Goal: Task Accomplishment & Management: Complete application form

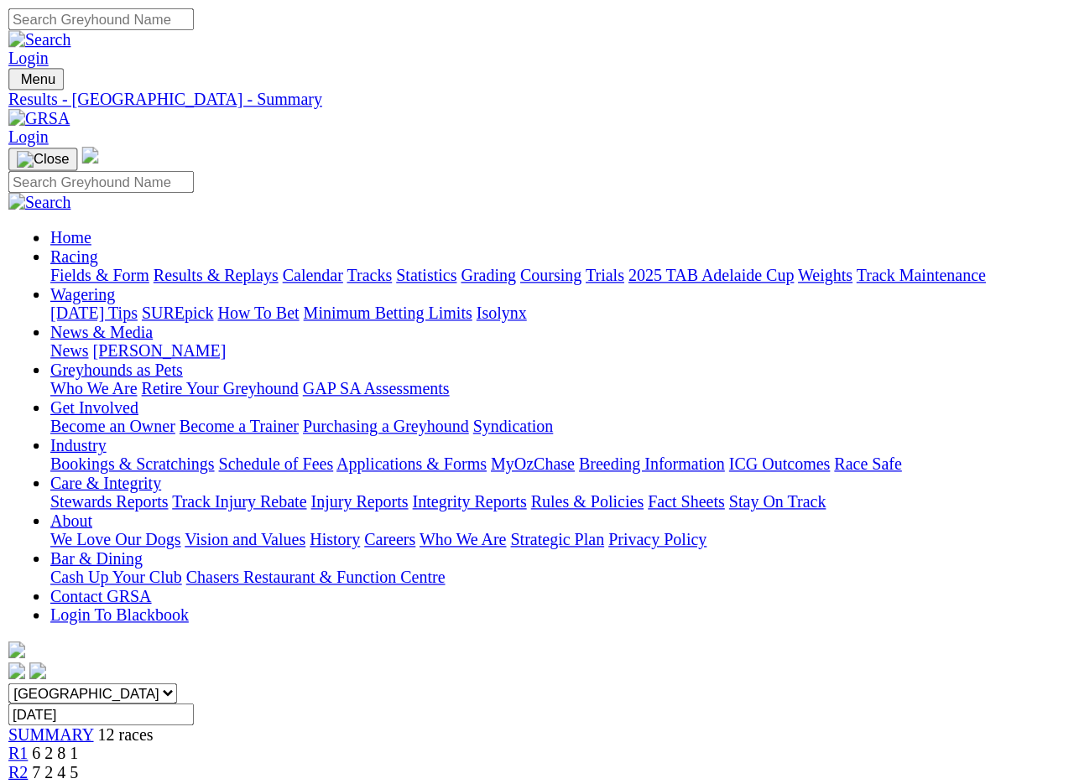
scroll to position [4, 0]
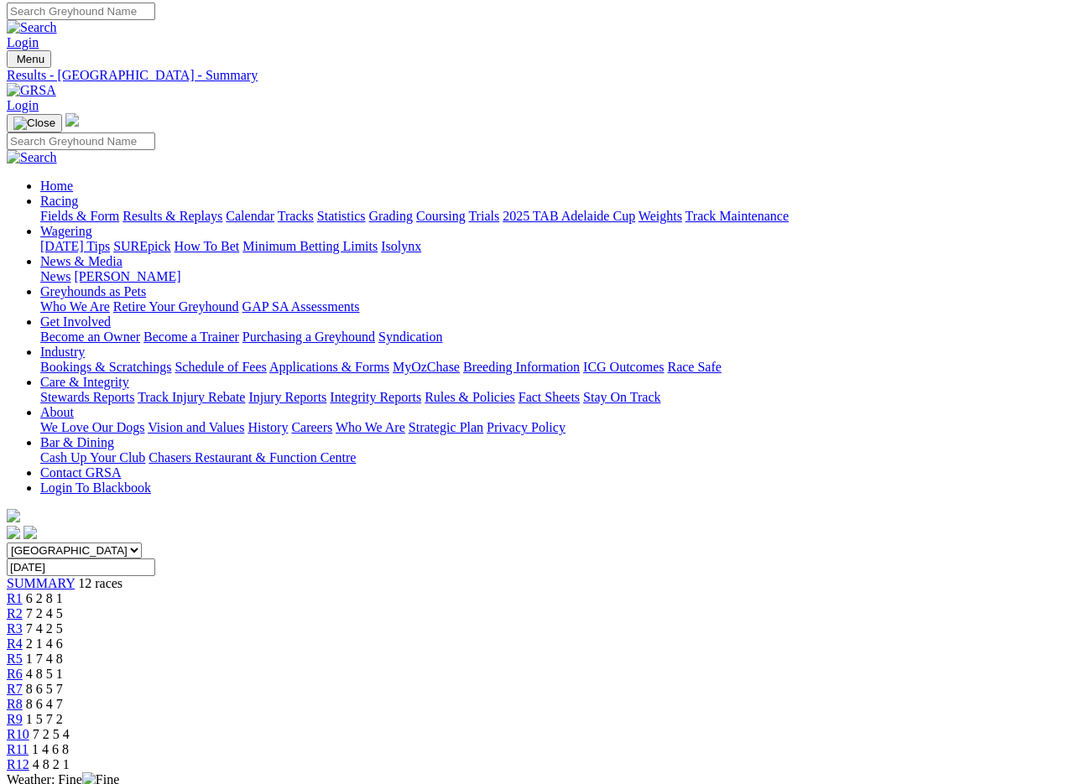
click at [56, 83] on img at bounding box center [31, 90] width 49 height 15
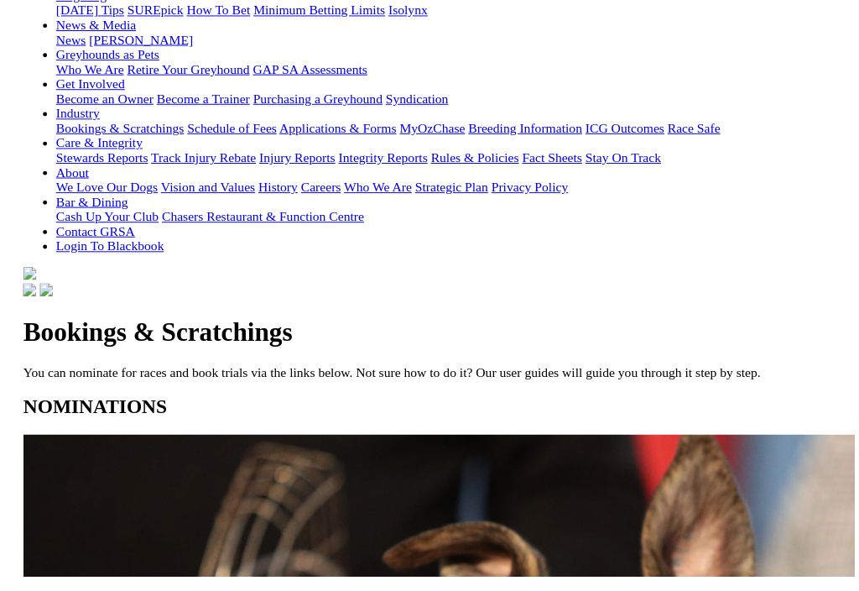
scroll to position [233, 0]
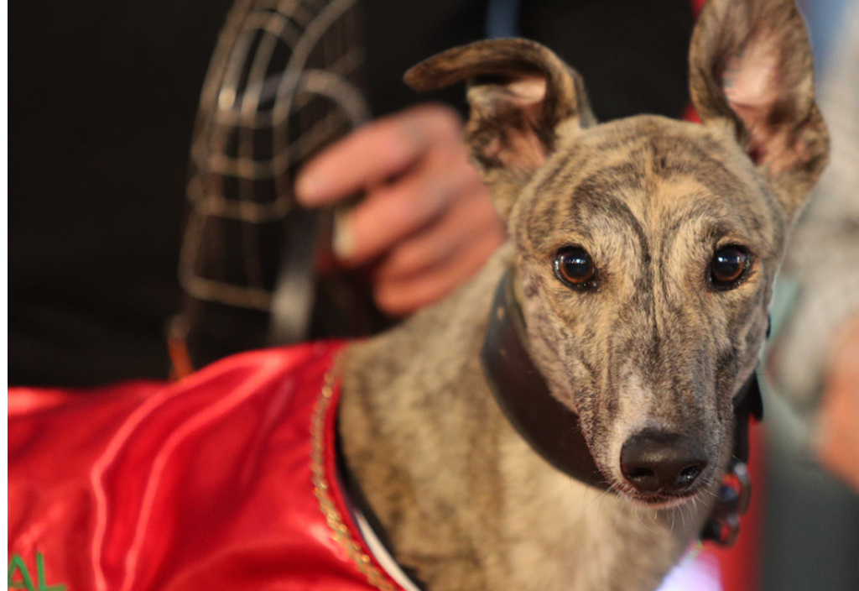
scroll to position [718, 0]
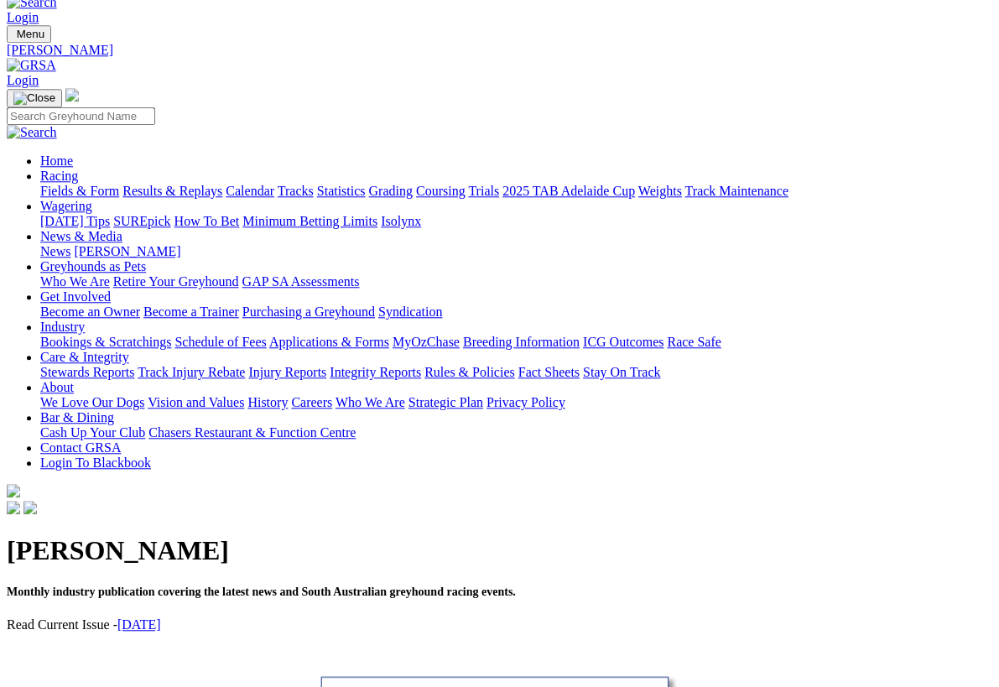
scroll to position [29, 0]
click at [161, 617] on link "September 2025" at bounding box center [139, 624] width 44 height 14
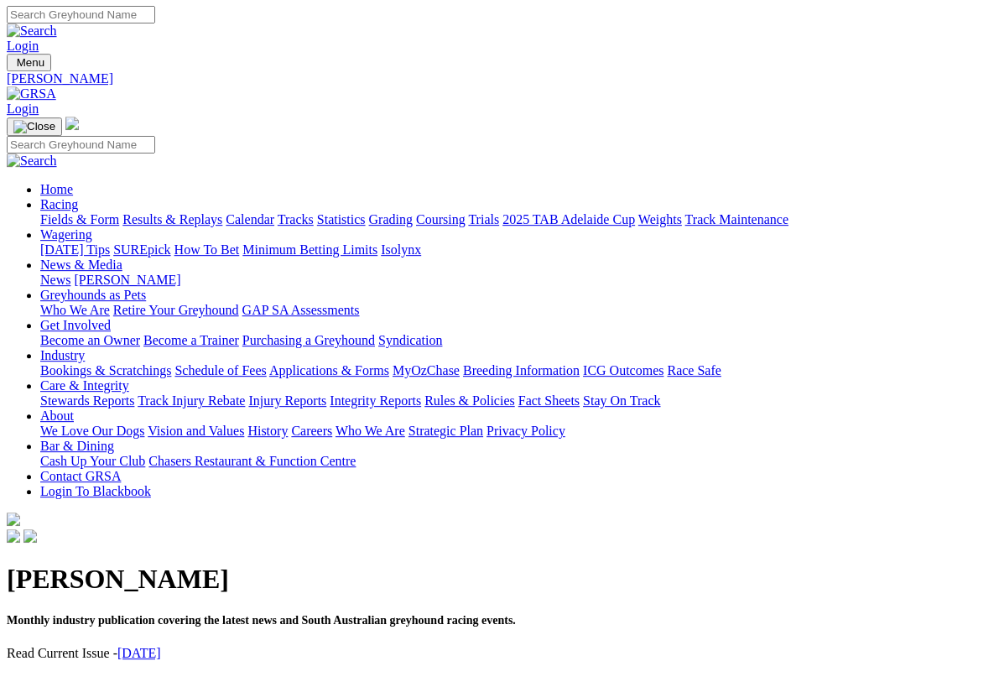
scroll to position [0, 0]
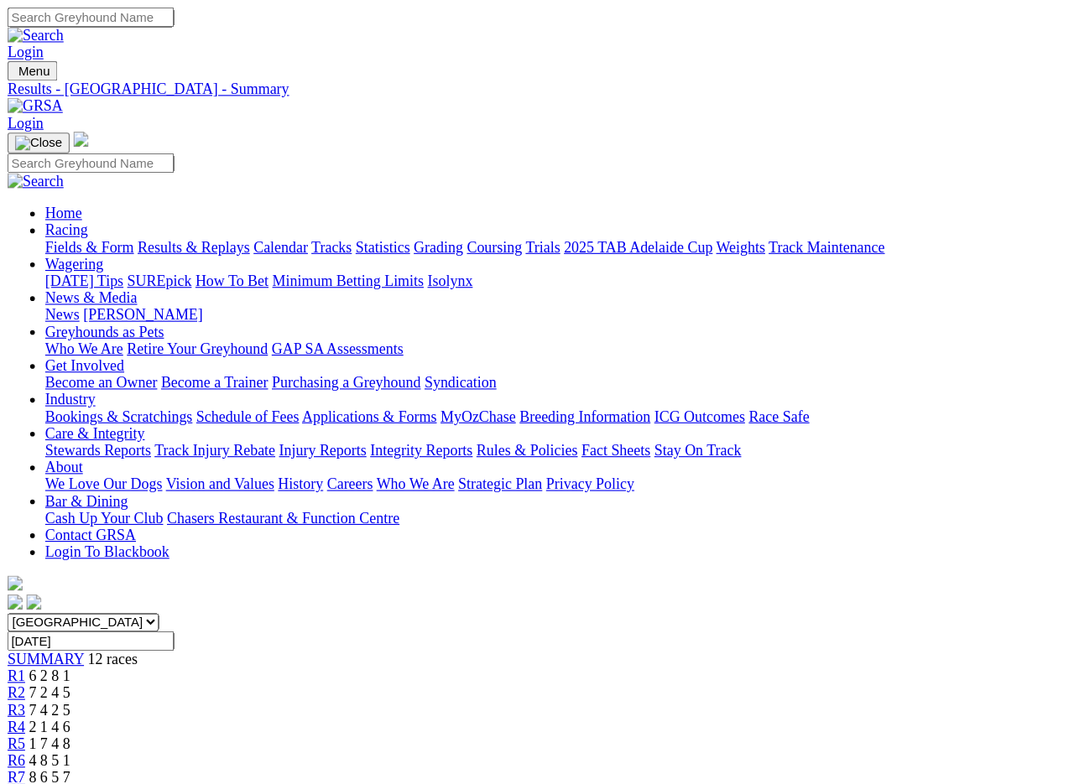
scroll to position [49, 0]
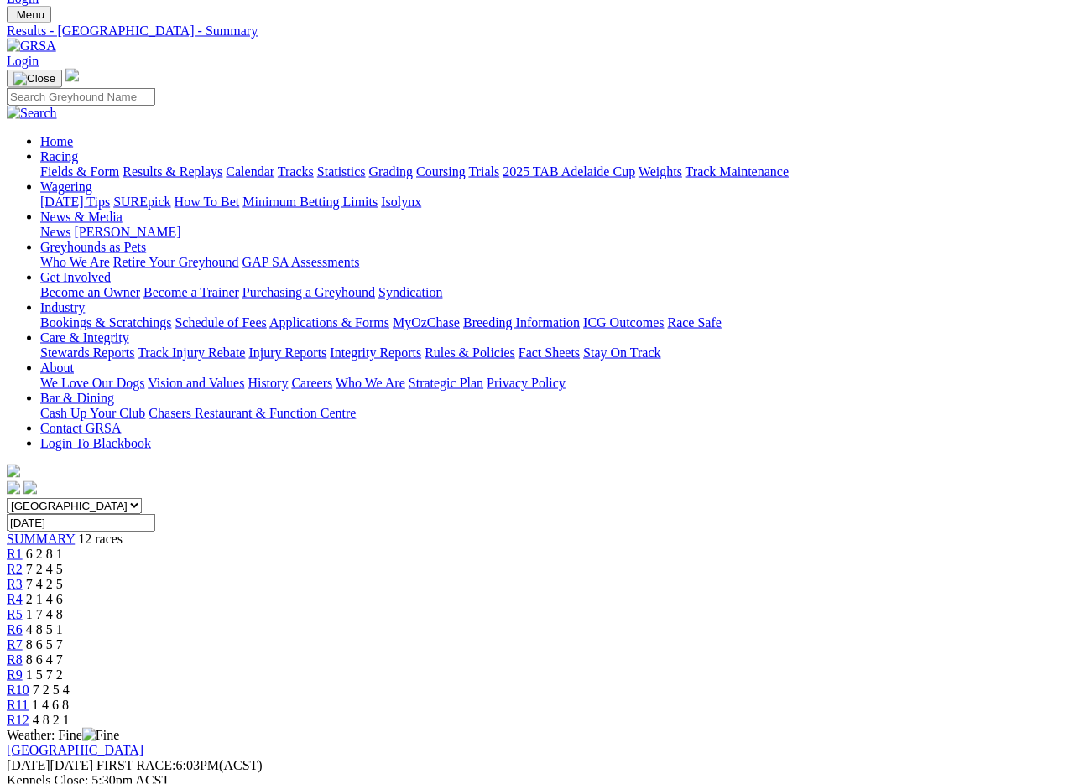
click at [56, 39] on img at bounding box center [31, 46] width 49 height 15
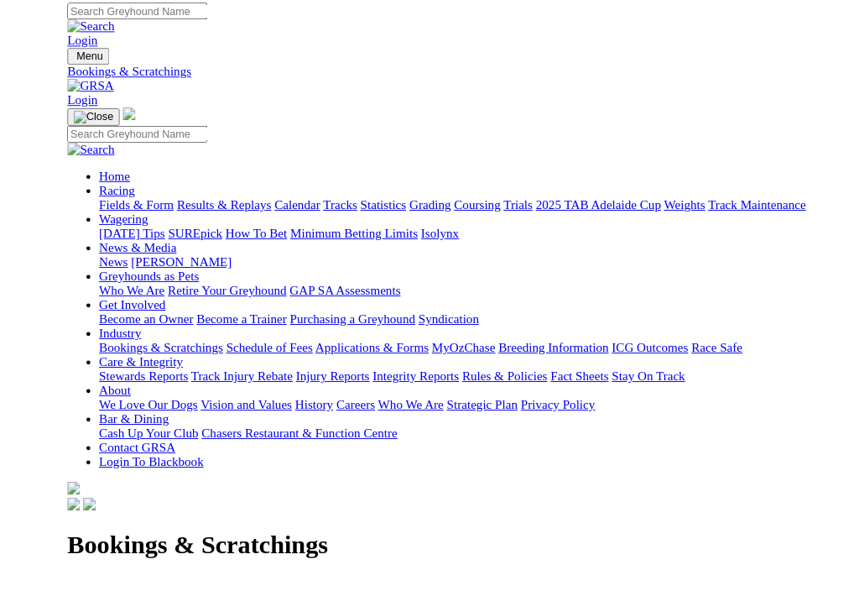
scroll to position [8, 4]
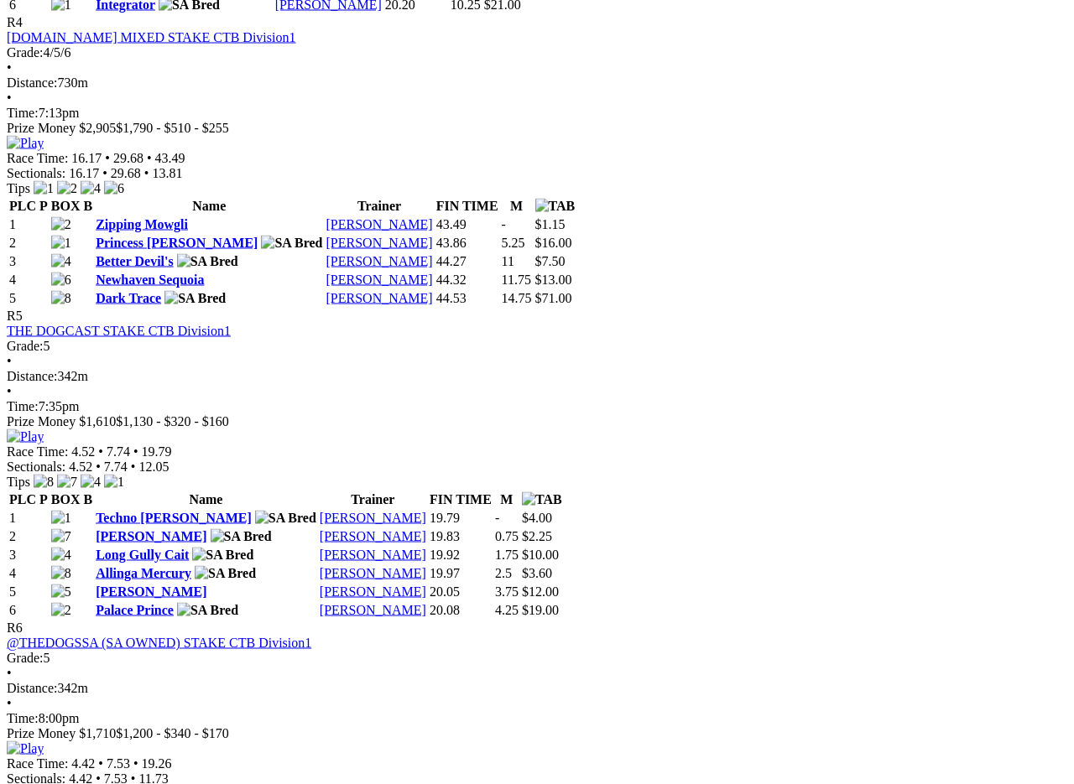
scroll to position [1756, 0]
